Goal: Task Accomplishment & Management: Complete application form

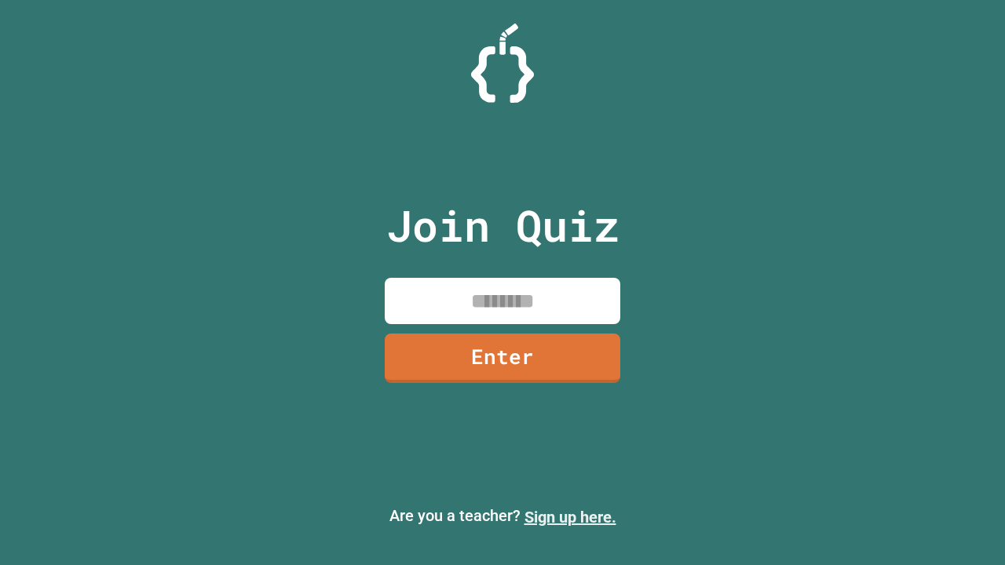
click at [570, 517] on link "Sign up here." at bounding box center [570, 517] width 92 height 19
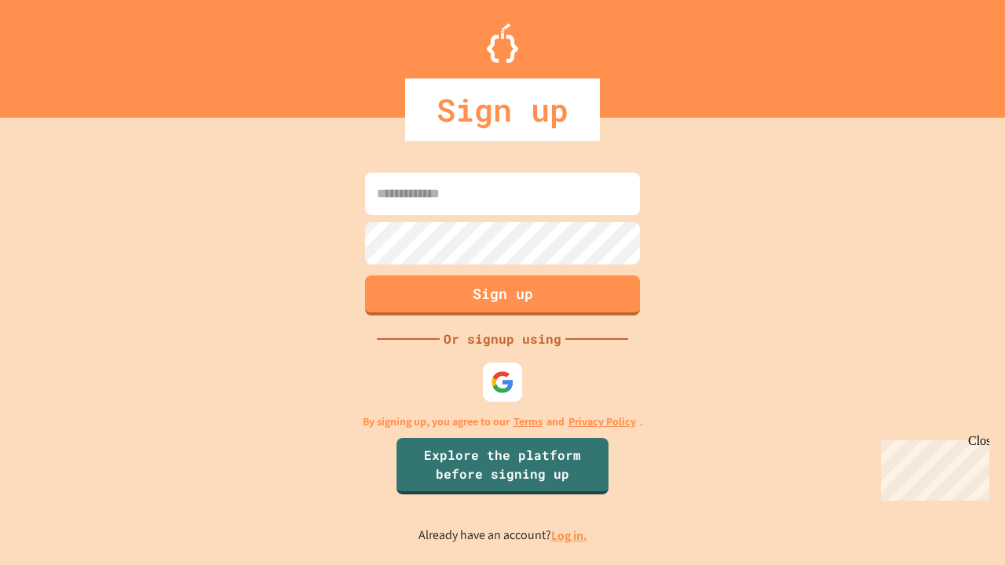
click at [570, 535] on link "Log in." at bounding box center [569, 535] width 36 height 16
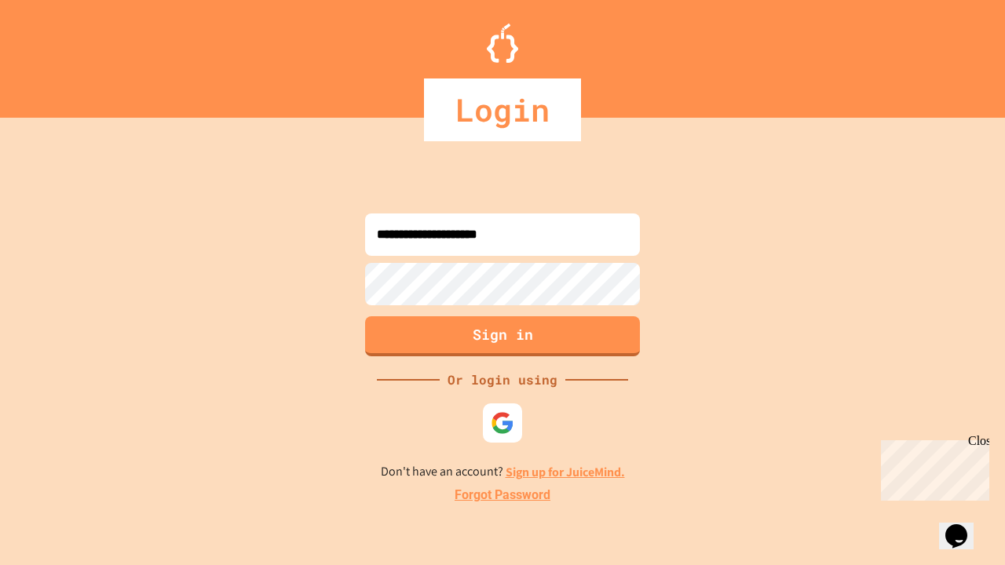
type input "**********"
